Goal: Task Accomplishment & Management: Manage account settings

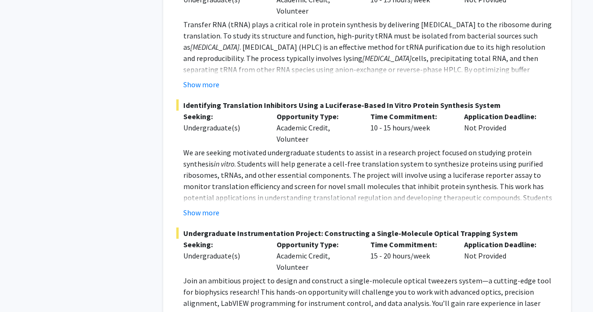
scroll to position [1314, 0]
click at [208, 206] on button "Show more" at bounding box center [201, 211] width 36 height 11
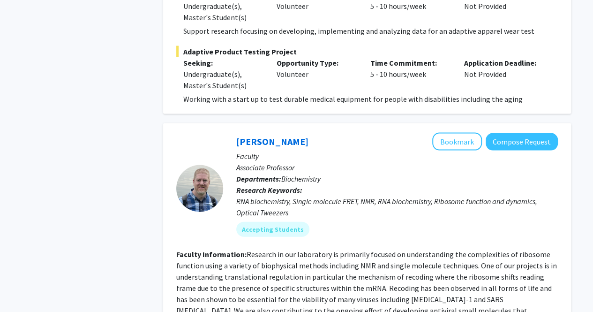
scroll to position [928, 0]
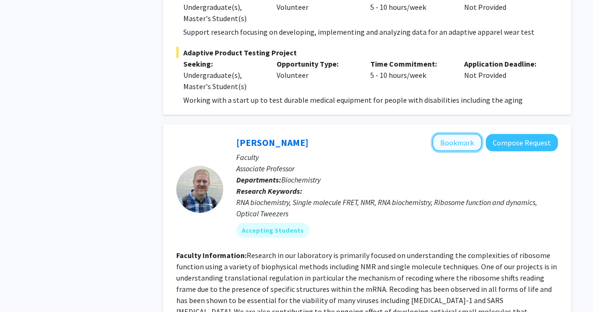
click at [451, 134] on button "Bookmark" at bounding box center [457, 143] width 50 height 18
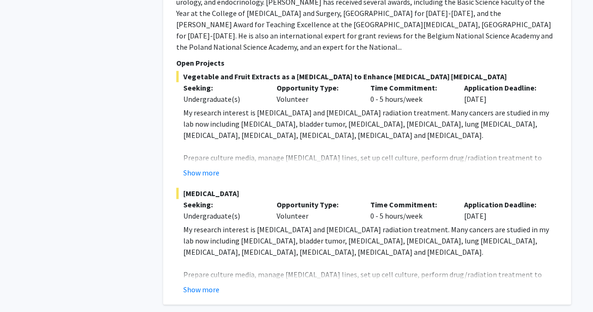
scroll to position [2016, 0]
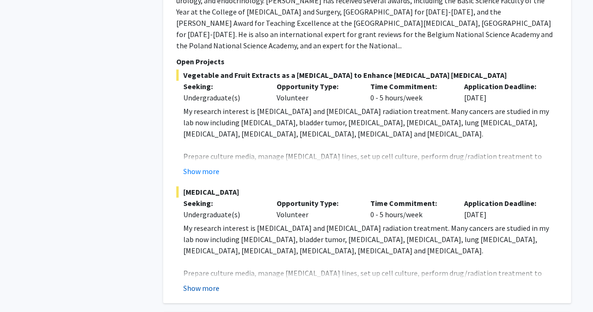
click at [210, 282] on button "Show more" at bounding box center [201, 287] width 36 height 11
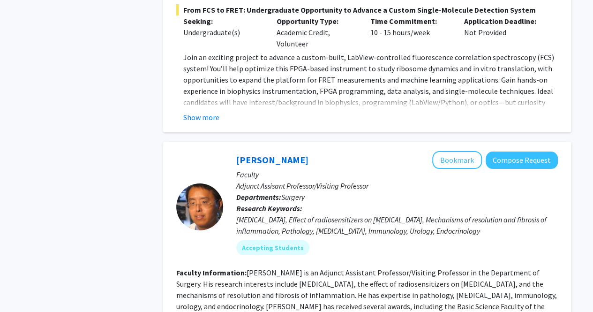
scroll to position [1688, 0]
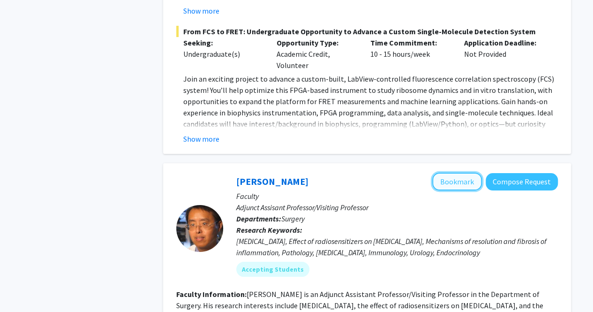
click at [464, 173] on button "Bookmark" at bounding box center [457, 182] width 50 height 18
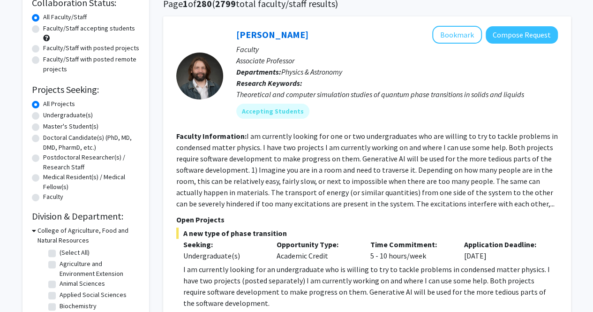
scroll to position [0, 0]
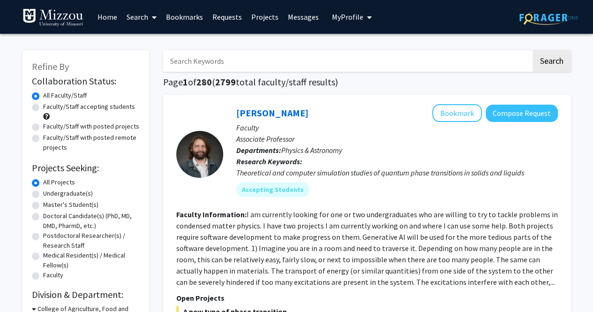
click at [344, 21] on span "My Profile" at bounding box center [347, 16] width 31 height 9
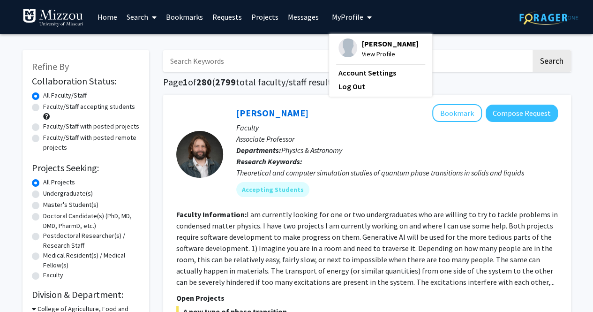
click at [338, 43] on img at bounding box center [347, 47] width 19 height 19
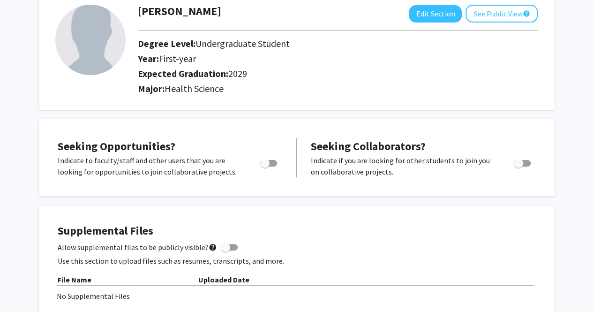
scroll to position [57, 0]
